Goal: Information Seeking & Learning: Understand process/instructions

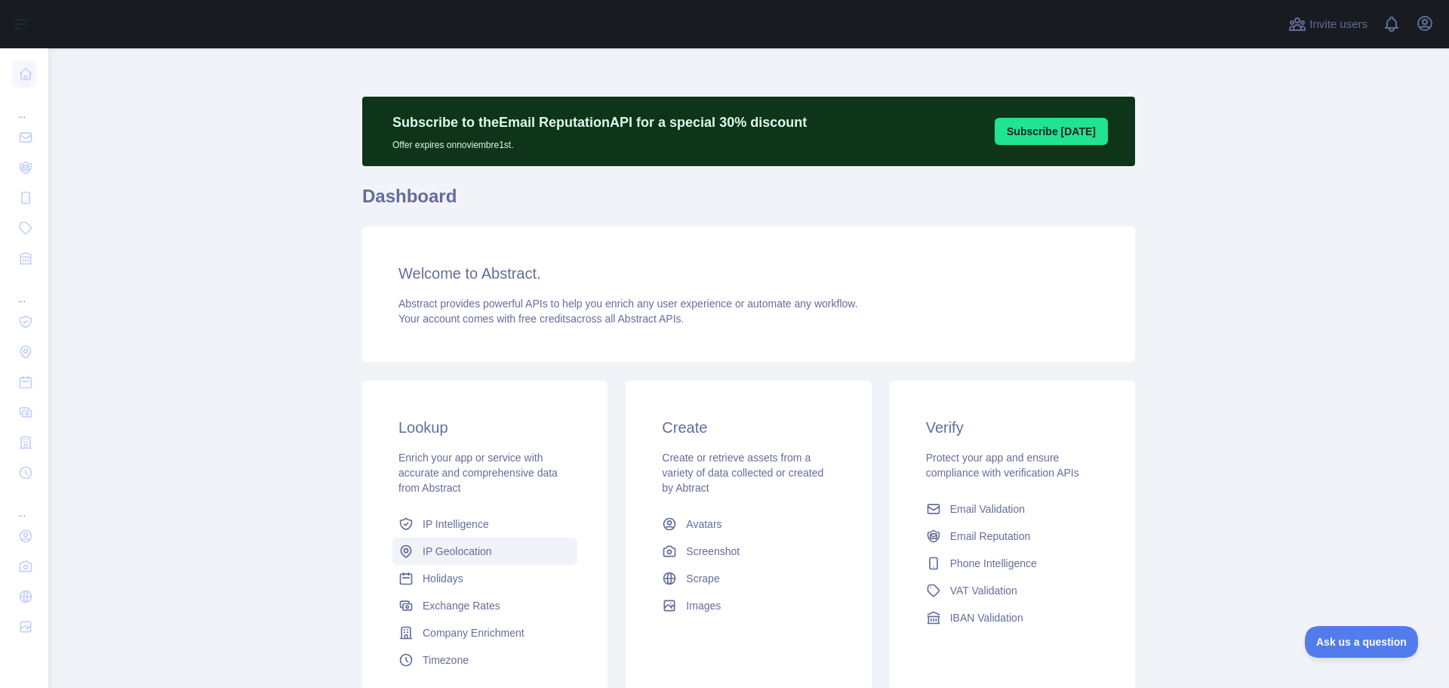
click at [454, 556] on span "IP Geolocation" at bounding box center [457, 550] width 69 height 15
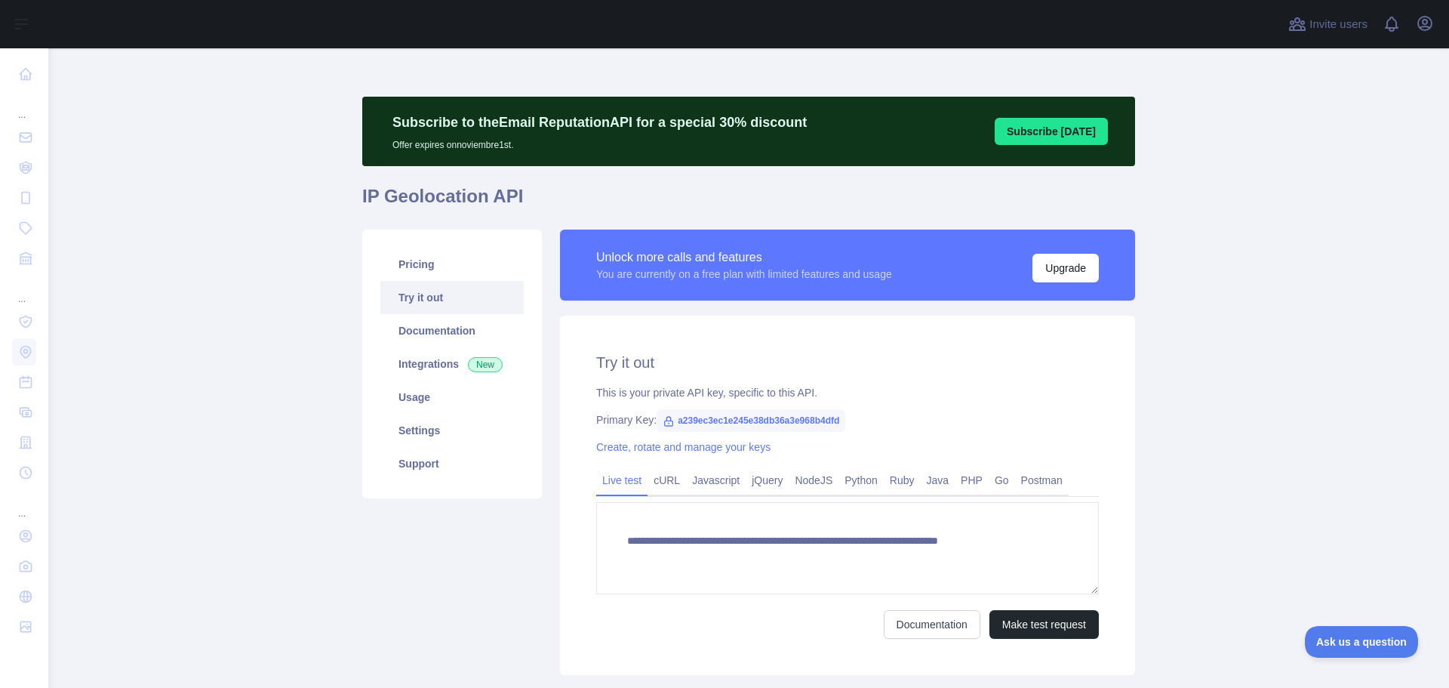
type textarea "**********"
click at [416, 335] on link "Documentation" at bounding box center [451, 330] width 143 height 33
drag, startPoint x: 669, startPoint y: 421, endPoint x: 840, endPoint y: 415, distance: 171.5
click at [840, 415] on div "Primary Key: a239ec3ec1e245e38db36a3e968b4dfd" at bounding box center [847, 419] width 503 height 15
copy span "a239ec3ec1e245e38db36a3e968b4dfd"
